Goal: Find specific page/section: Find specific page/section

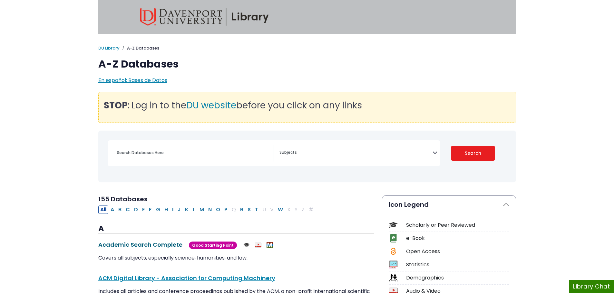
click at [168, 247] on link "Academic Search Complete This link opens in a new window" at bounding box center [140, 245] width 84 height 8
click at [225, 211] on button "P" at bounding box center [225, 210] width 7 height 8
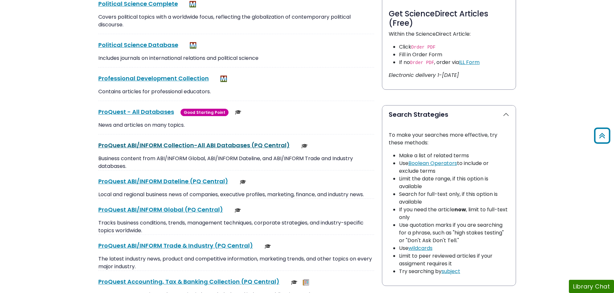
scroll to position [419, 0]
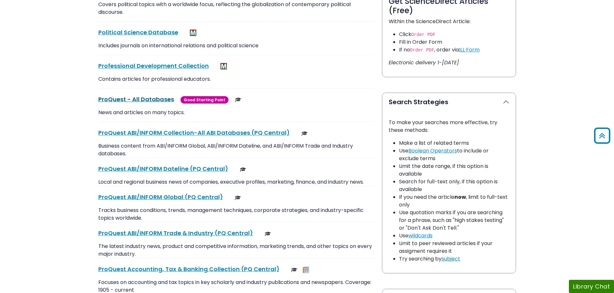
click at [155, 99] on link "ProQuest - All Databases This link opens in a new window" at bounding box center [136, 99] width 76 height 8
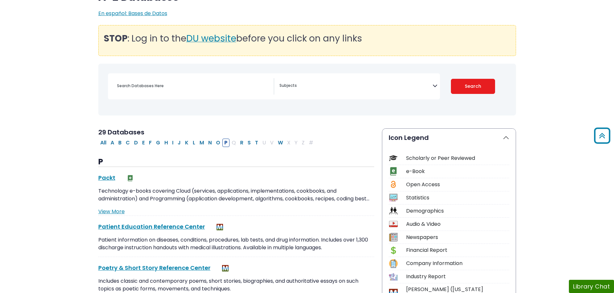
scroll to position [64, 0]
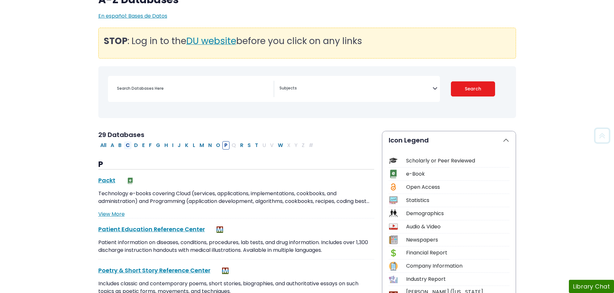
click at [128, 146] on button "C" at bounding box center [128, 145] width 8 height 8
select select "Database Subject Filter"
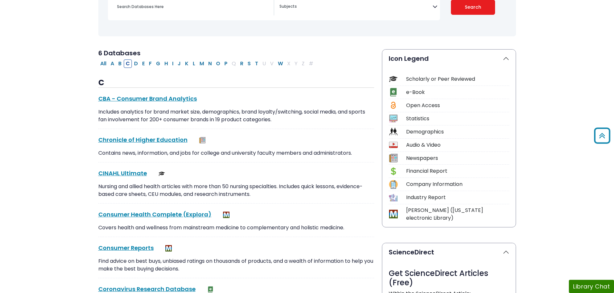
scroll to position [161, 0]
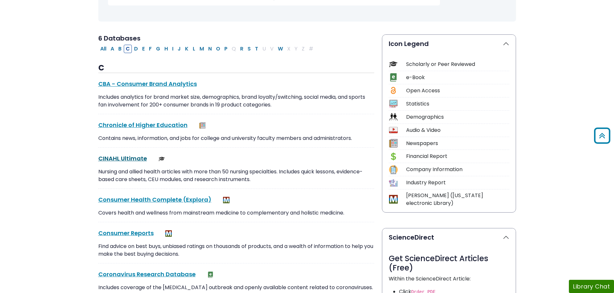
click at [120, 160] on link "CINAHL Ultimate This link opens in a new window" at bounding box center [122, 159] width 49 height 8
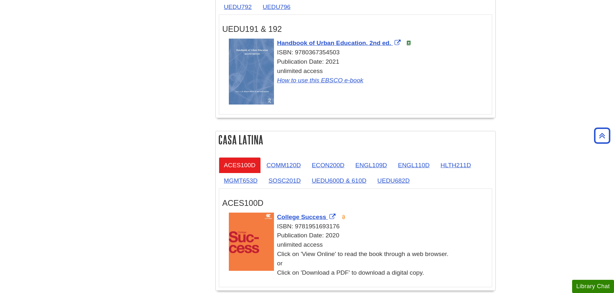
scroll to position [1183, 0]
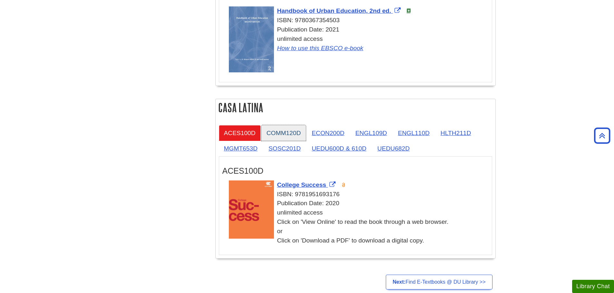
click at [300, 132] on link "COMM120D" at bounding box center [283, 133] width 45 height 16
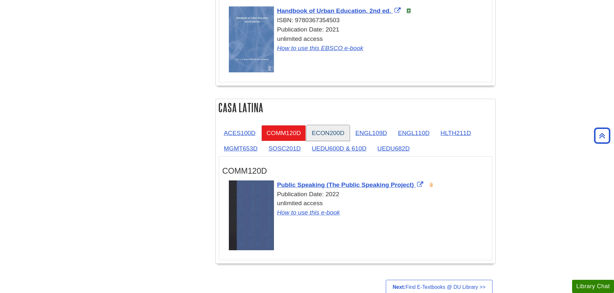
click at [325, 134] on link "ECON200D" at bounding box center [327, 133] width 43 height 16
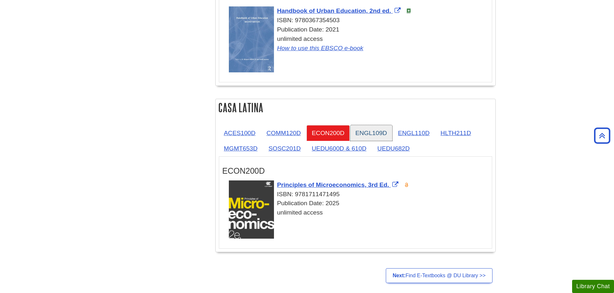
click at [364, 137] on link "ENGL109D" at bounding box center [371, 133] width 42 height 16
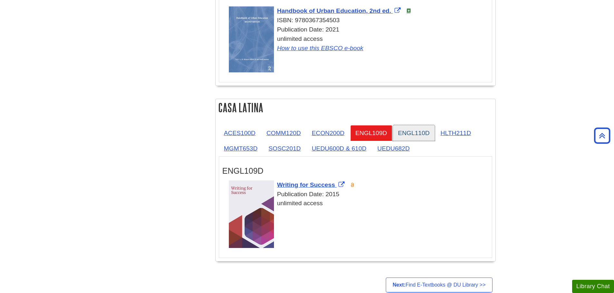
click at [401, 136] on link "ENGL110D" at bounding box center [414, 133] width 42 height 16
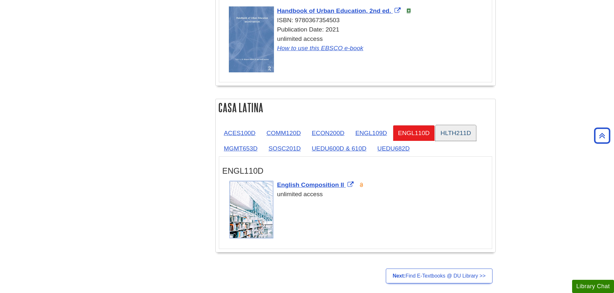
click at [453, 130] on link "HLTH211D" at bounding box center [455, 133] width 41 height 16
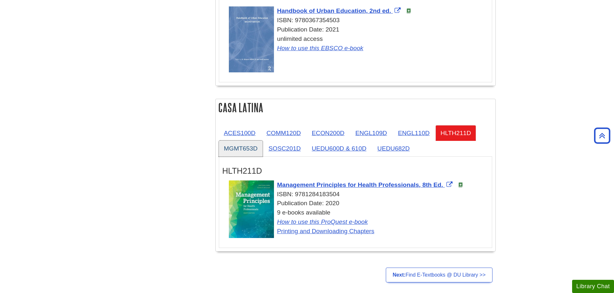
click at [243, 148] on link "MGMT653D" at bounding box center [241, 149] width 44 height 16
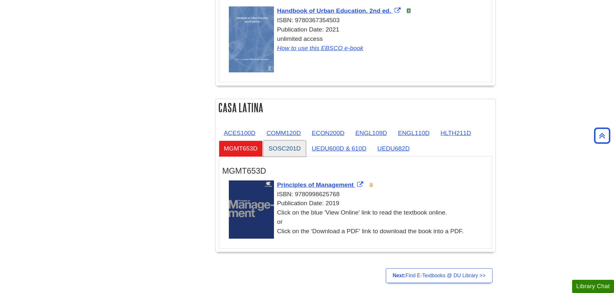
click at [298, 144] on link "SOSC201D" at bounding box center [284, 149] width 43 height 16
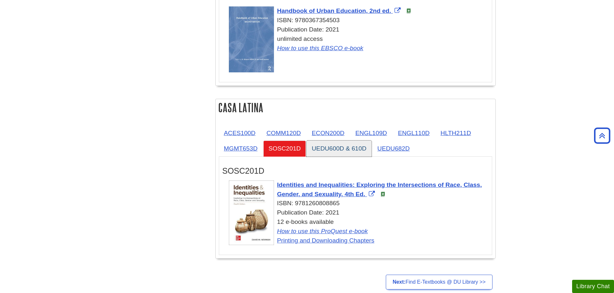
click at [330, 146] on link "UEDU600D & 610D" at bounding box center [338, 149] width 65 height 16
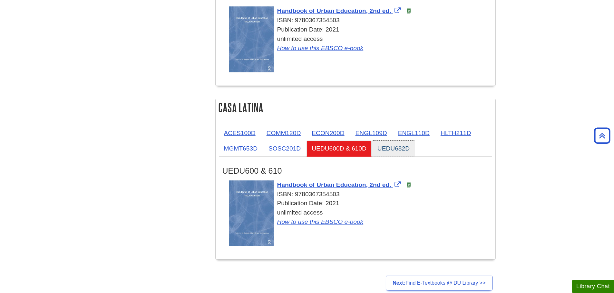
click at [386, 147] on link "UEDU682D" at bounding box center [393, 149] width 43 height 16
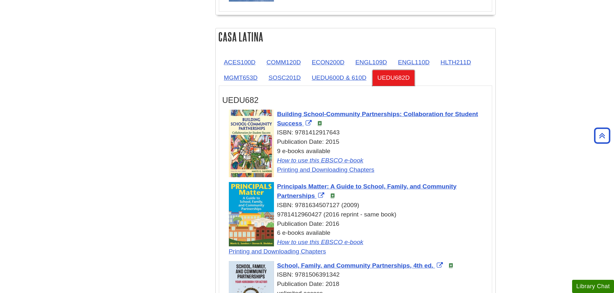
scroll to position [1248, 0]
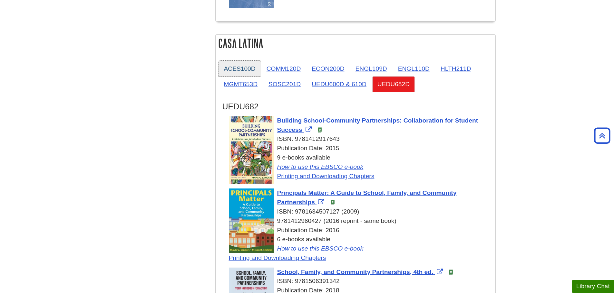
click at [242, 68] on link "ACES100D" at bounding box center [240, 69] width 42 height 16
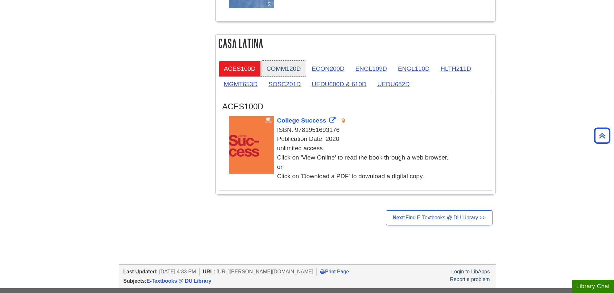
click at [299, 63] on link "COMM120D" at bounding box center [283, 69] width 45 height 16
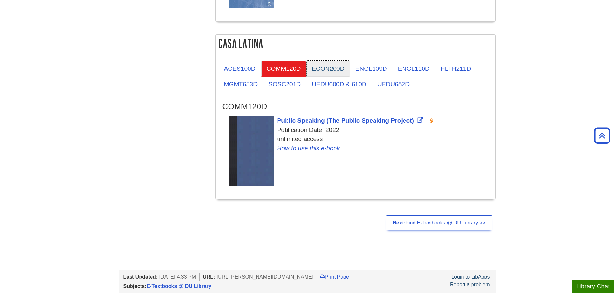
click at [321, 62] on link "ECON200D" at bounding box center [327, 69] width 43 height 16
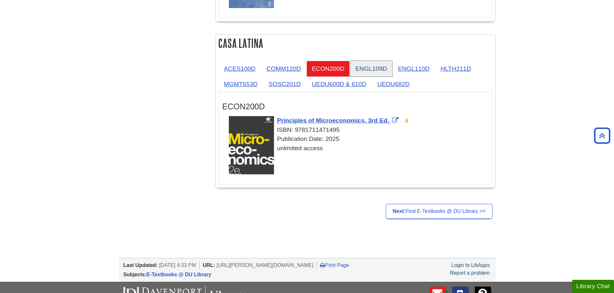
click at [374, 64] on link "ENGL109D" at bounding box center [371, 69] width 42 height 16
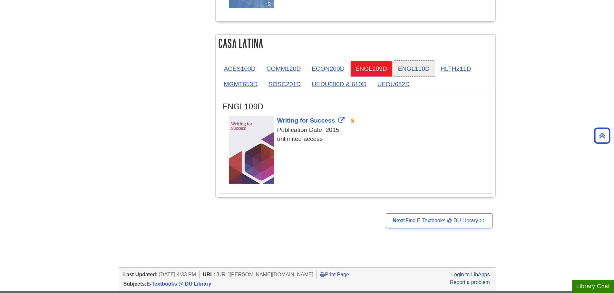
click at [410, 66] on link "ENGL110D" at bounding box center [414, 69] width 42 height 16
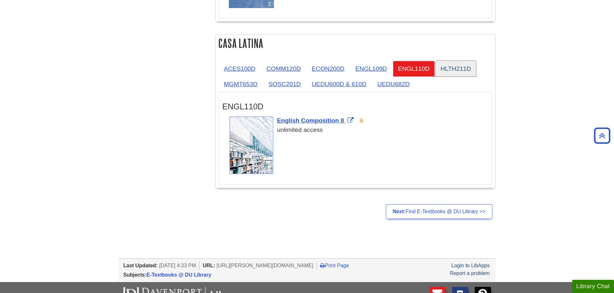
click at [459, 69] on link "HLTH211D" at bounding box center [455, 69] width 41 height 16
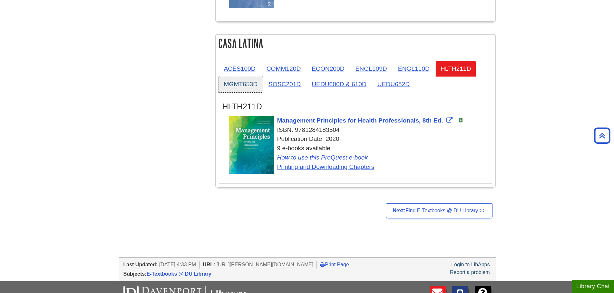
click at [240, 79] on link "MGMT653D" at bounding box center [241, 84] width 44 height 16
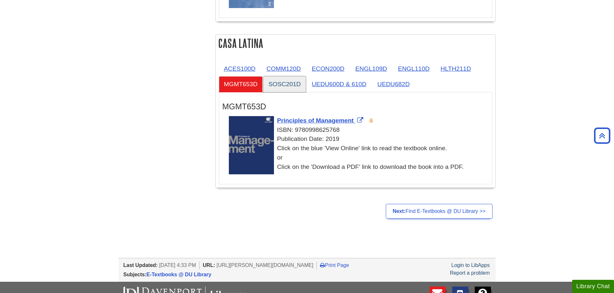
click at [280, 82] on link "SOSC201D" at bounding box center [284, 84] width 43 height 16
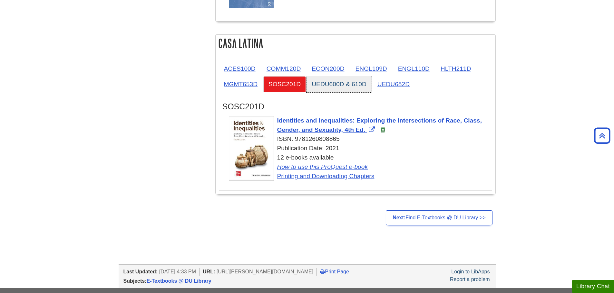
click at [331, 85] on link "UEDU600D & 610D" at bounding box center [338, 84] width 65 height 16
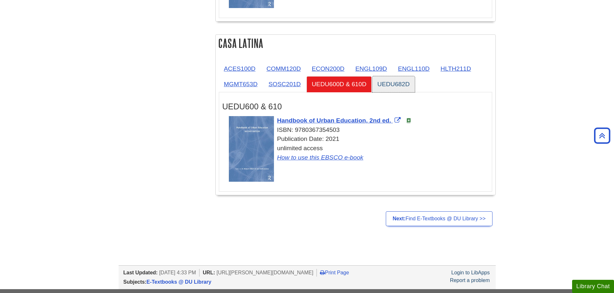
click at [390, 86] on link "UEDU682D" at bounding box center [393, 84] width 43 height 16
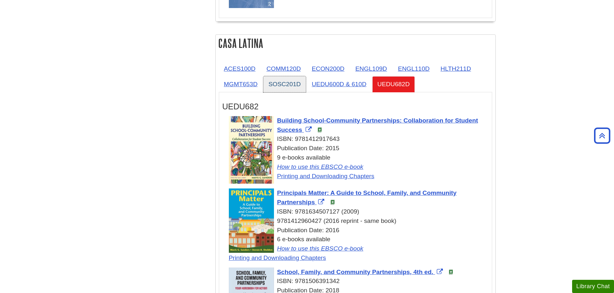
click at [290, 80] on link "SOSC201D" at bounding box center [284, 84] width 43 height 16
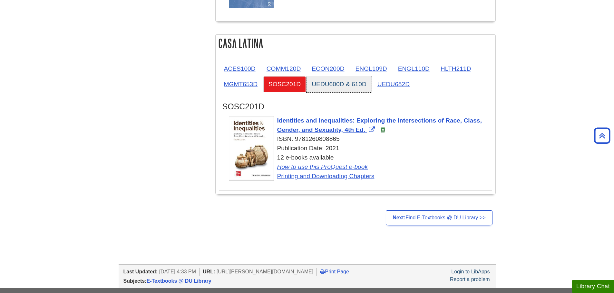
click at [323, 79] on link "UEDU600D & 610D" at bounding box center [338, 84] width 65 height 16
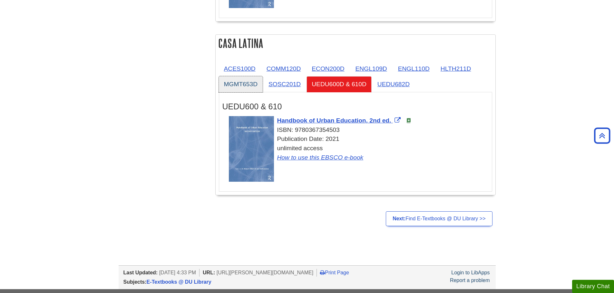
click at [235, 84] on link "MGMT653D" at bounding box center [241, 84] width 44 height 16
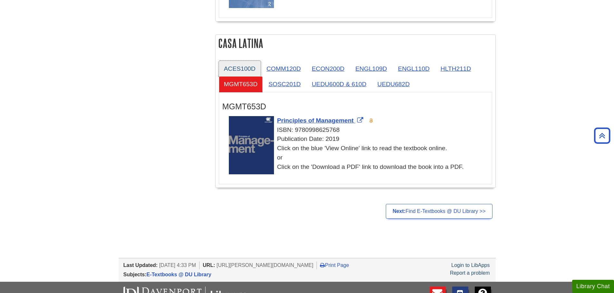
click at [245, 61] on link "ACES100D" at bounding box center [240, 69] width 42 height 16
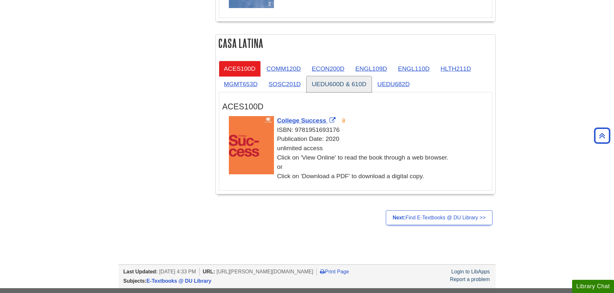
click at [329, 82] on link "UEDU600D & 610D" at bounding box center [338, 84] width 65 height 16
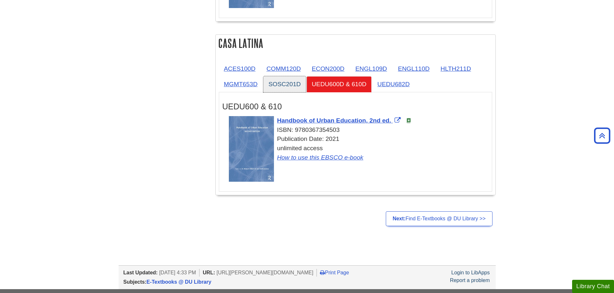
click at [269, 84] on link "SOSC201D" at bounding box center [284, 84] width 43 height 16
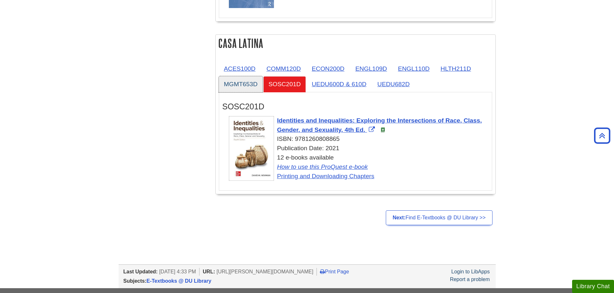
click at [242, 84] on link "MGMT653D" at bounding box center [241, 84] width 44 height 16
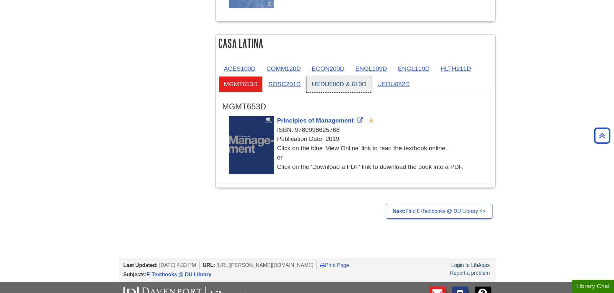
click at [319, 85] on link "UEDU600D & 610D" at bounding box center [338, 84] width 65 height 16
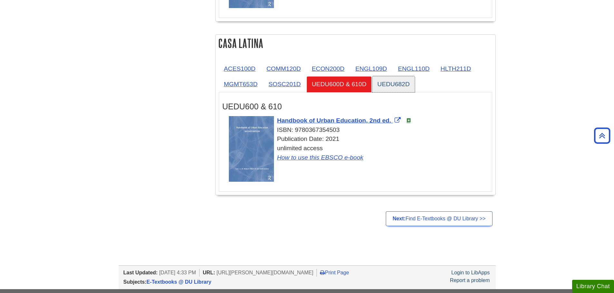
click at [392, 82] on link "UEDU682D" at bounding box center [393, 84] width 43 height 16
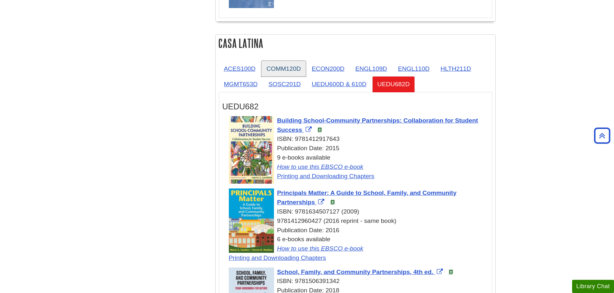
click at [290, 63] on link "COMM120D" at bounding box center [283, 69] width 45 height 16
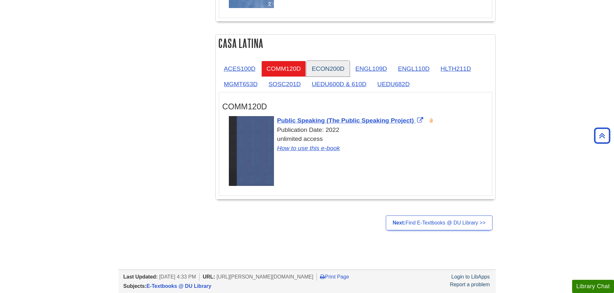
click at [336, 64] on link "ECON200D" at bounding box center [327, 69] width 43 height 16
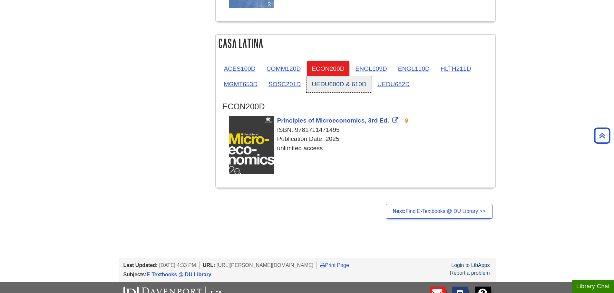
click at [333, 78] on link "UEDU600D & 610D" at bounding box center [338, 84] width 65 height 16
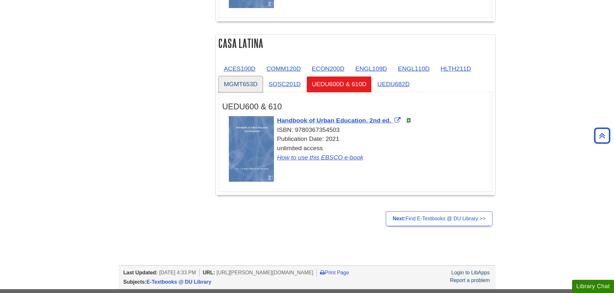
click at [238, 81] on link "MGMT653D" at bounding box center [241, 84] width 44 height 16
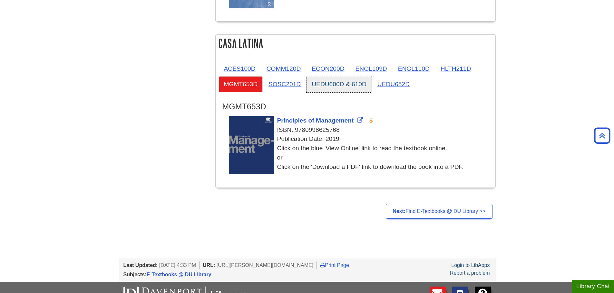
click at [323, 83] on link "UEDU600D & 610D" at bounding box center [338, 84] width 65 height 16
